Goal: Navigation & Orientation: Find specific page/section

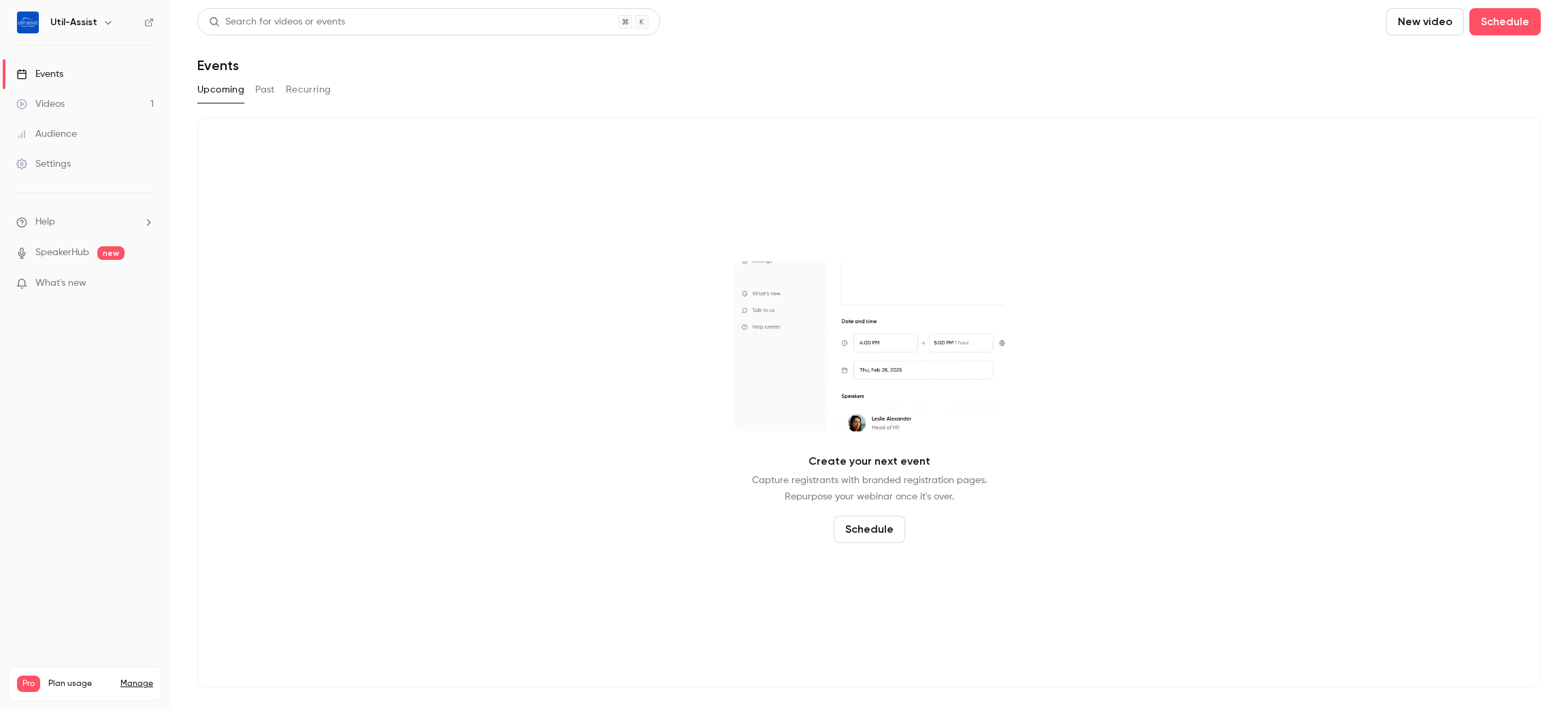
click at [57, 95] on link "Videos 1" at bounding box center [85, 105] width 170 height 30
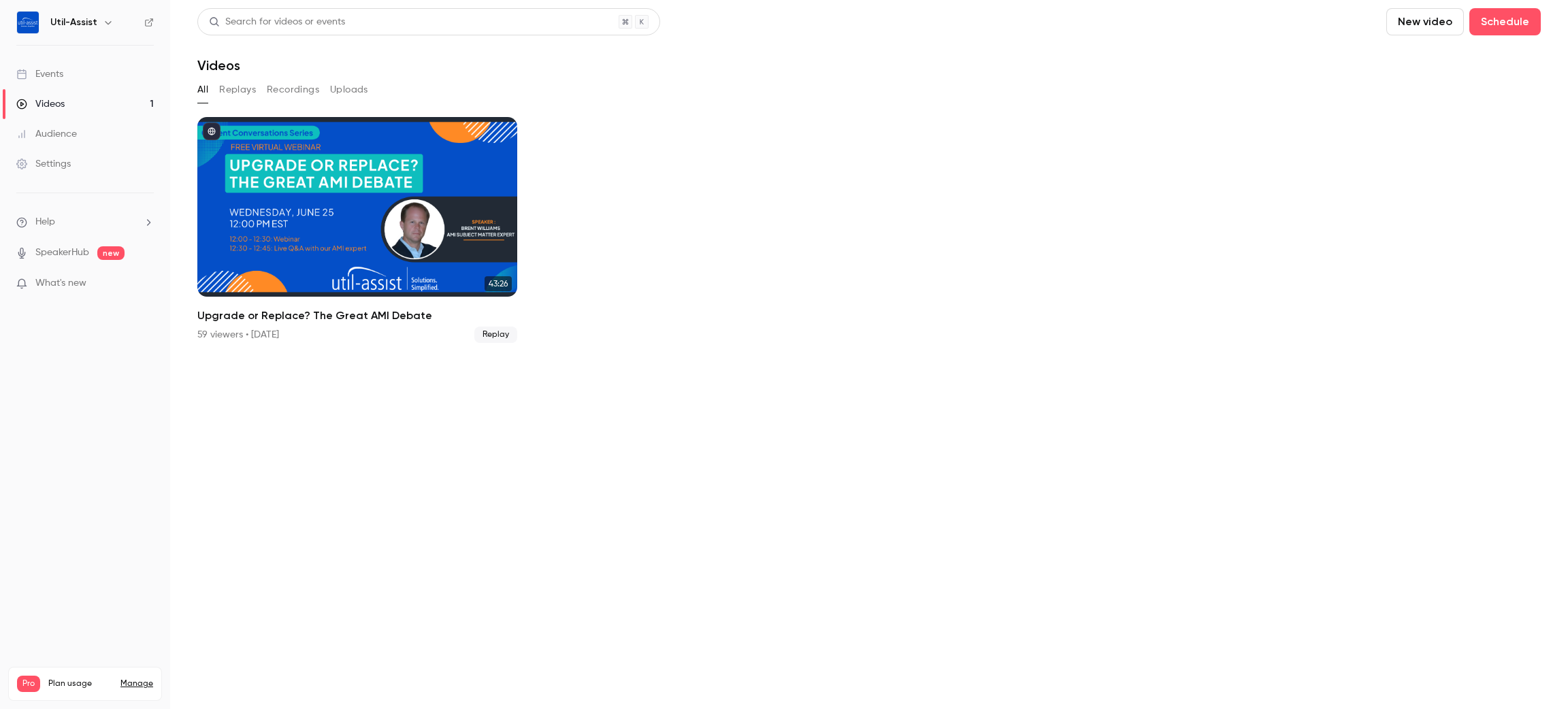
click at [51, 67] on link "Events" at bounding box center [85, 74] width 170 height 30
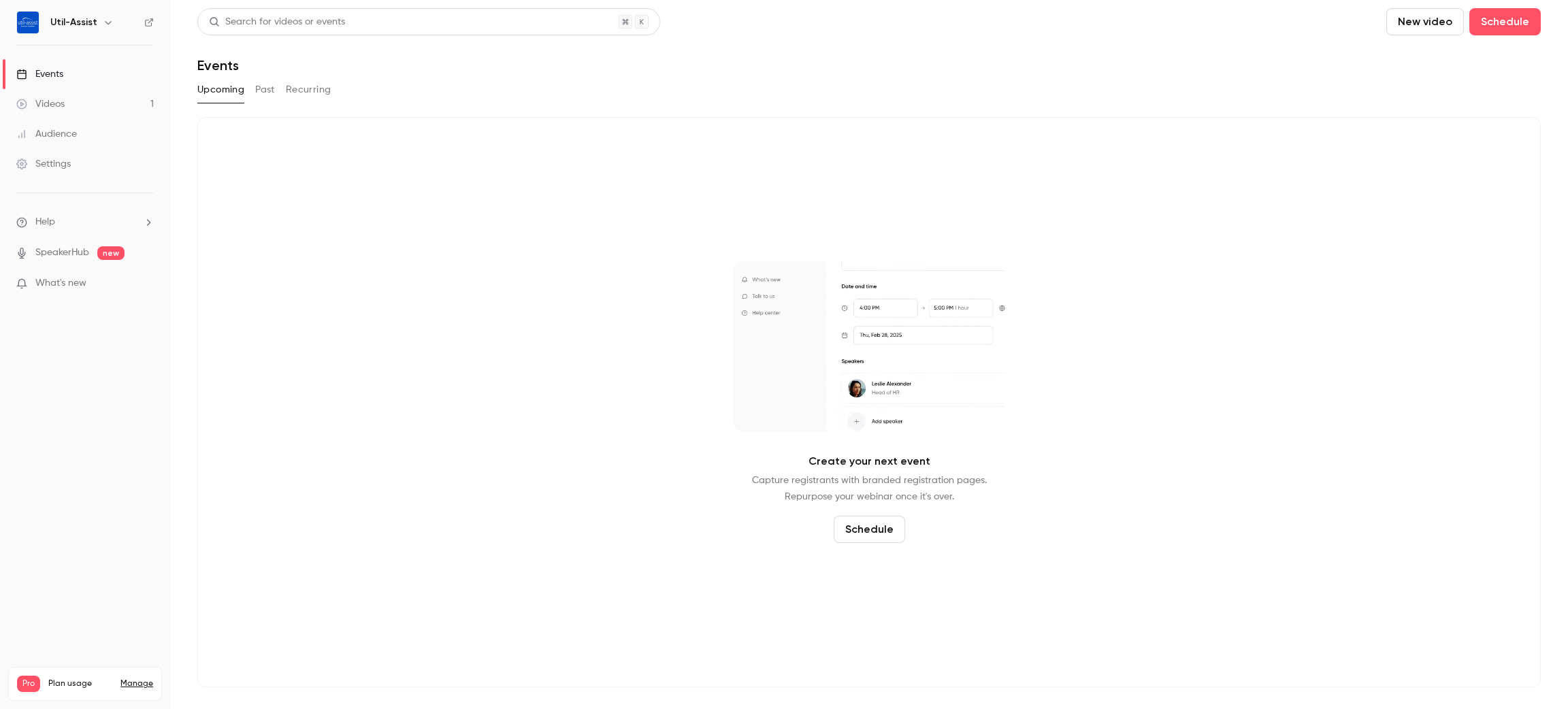
click at [258, 91] on button "Past" at bounding box center [265, 90] width 20 height 22
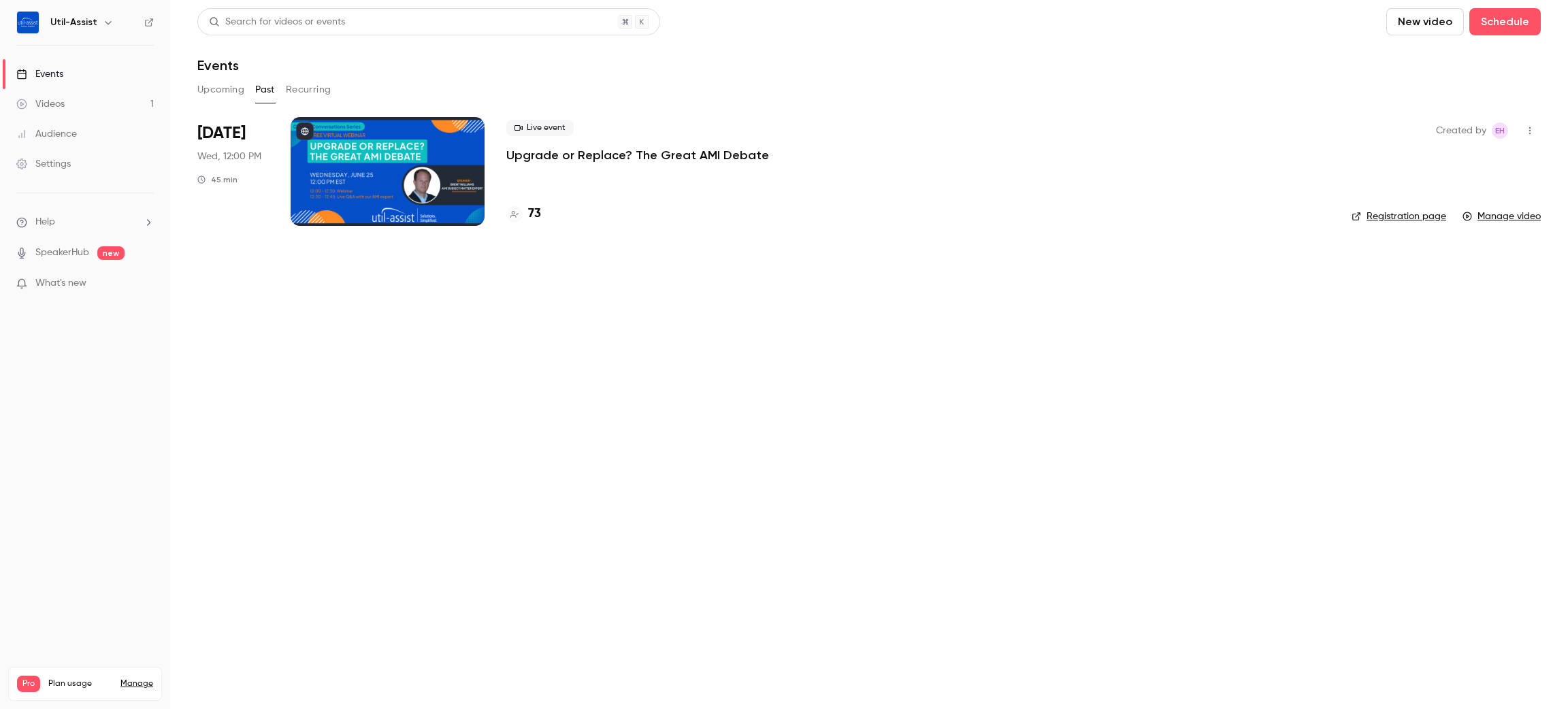
click at [530, 215] on h4 "73" at bounding box center [535, 213] width 13 height 18
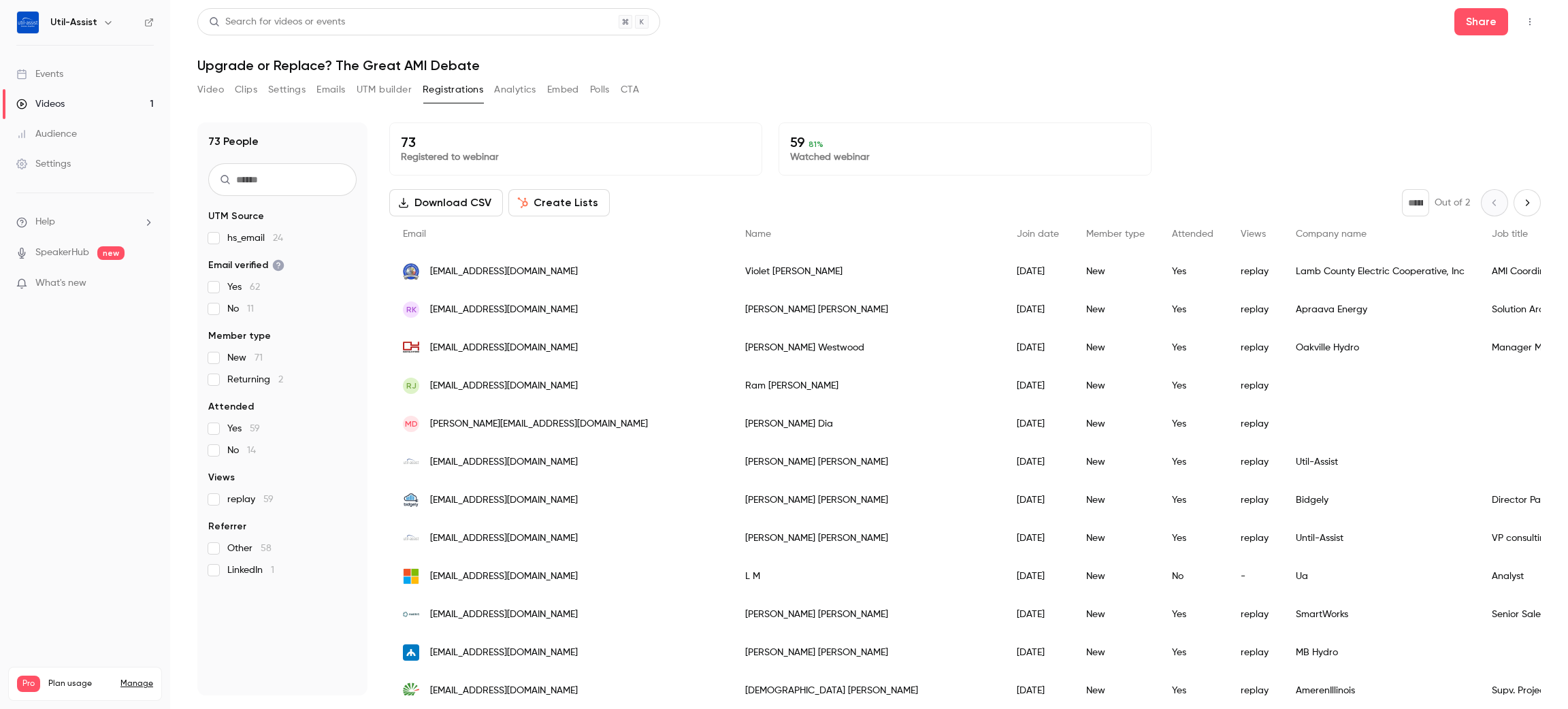
click at [1139, 98] on div "Video Clips Settings Emails UTM builder Registrations Analytics Embed Polls CTA" at bounding box center [868, 92] width 1344 height 27
